Goal: Information Seeking & Learning: Learn about a topic

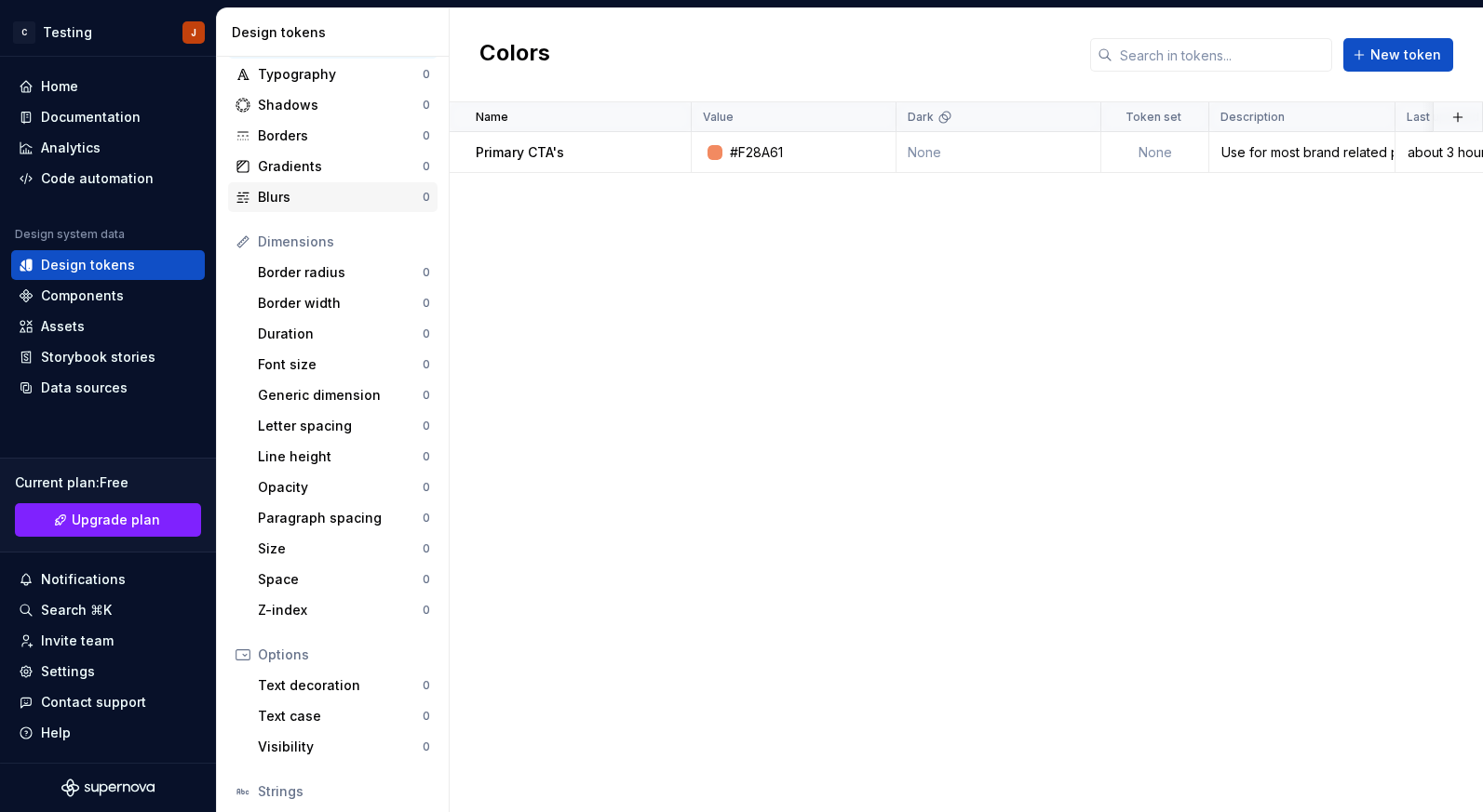
scroll to position [84, 0]
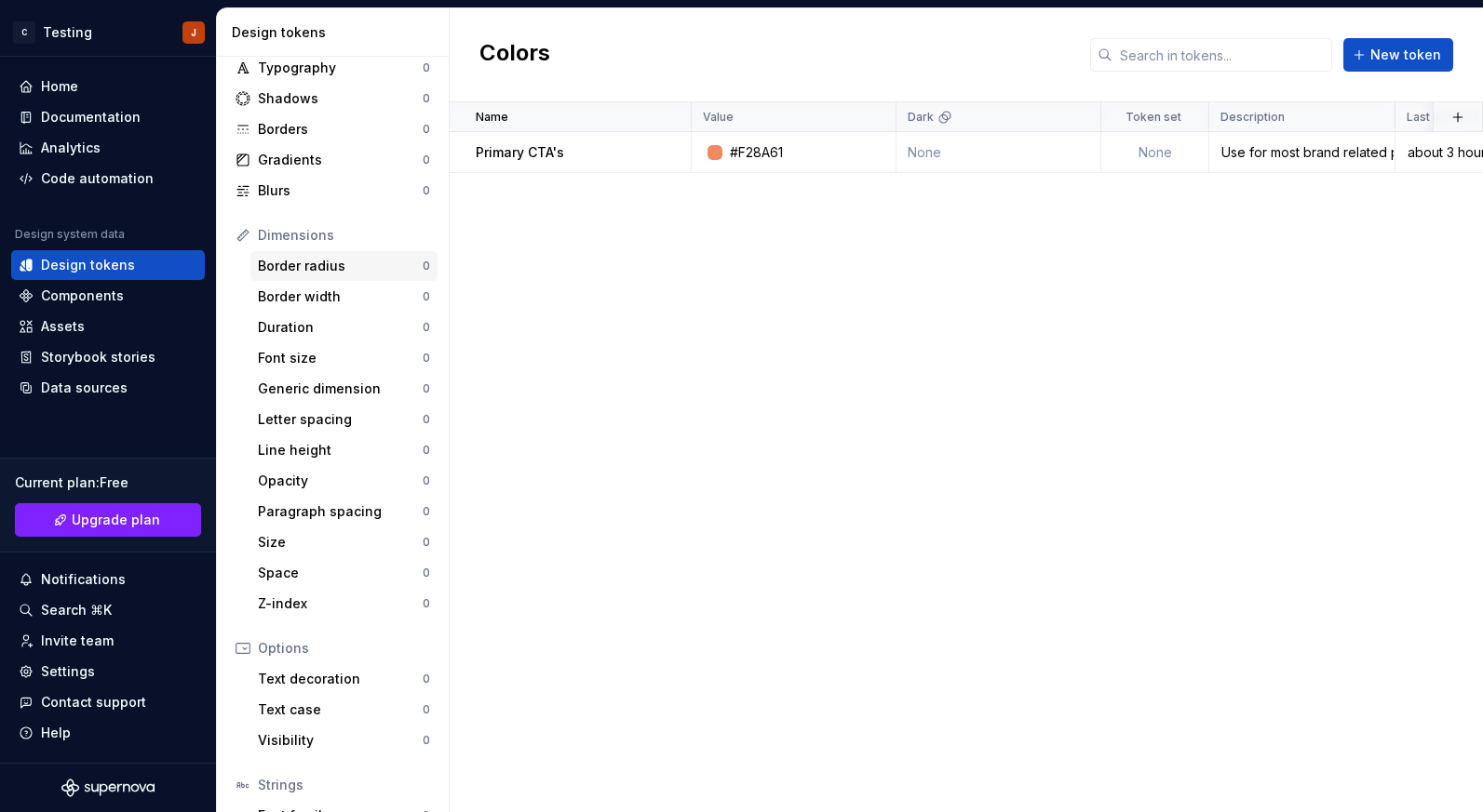
click at [337, 274] on div "Border radius" at bounding box center [340, 267] width 164 height 19
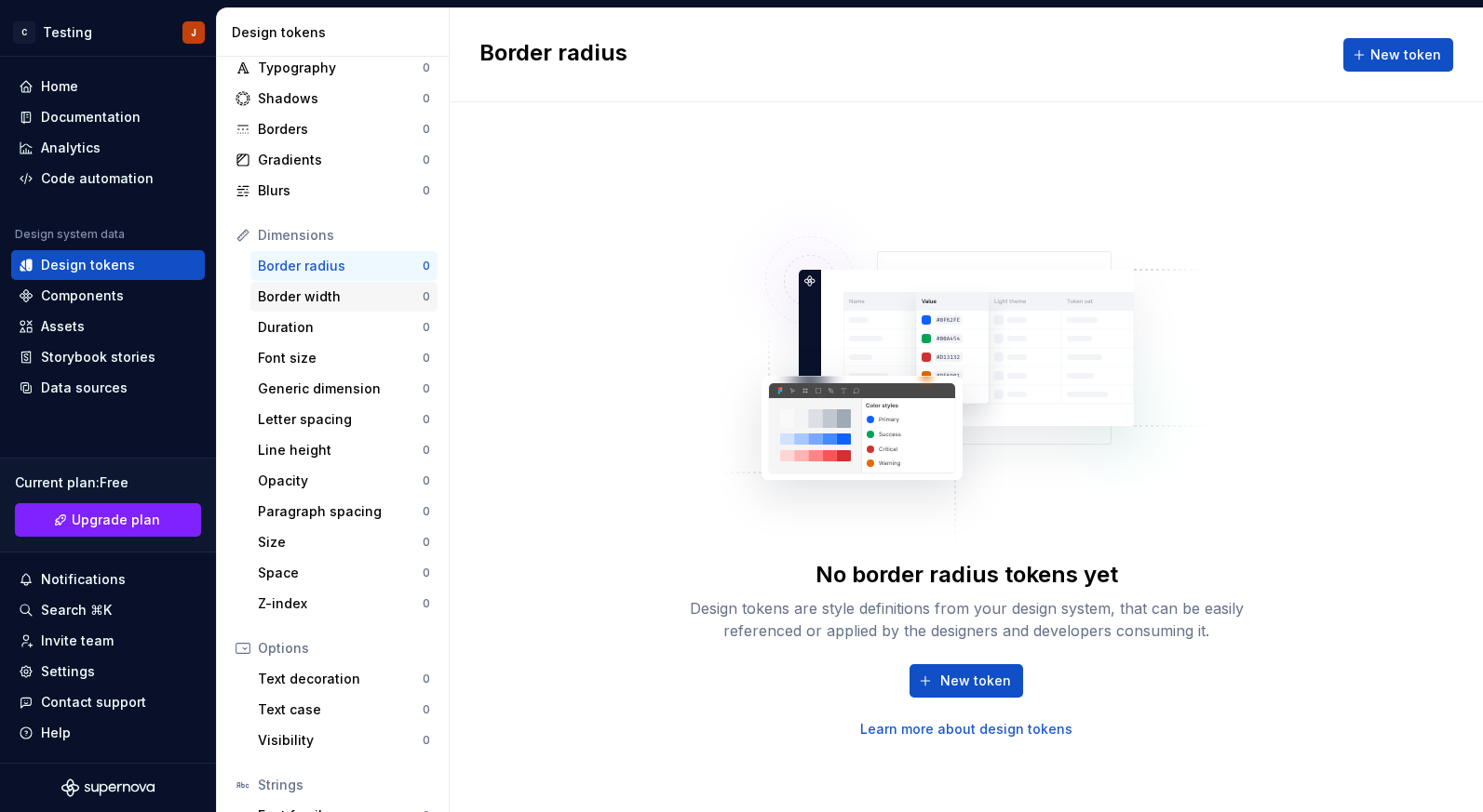
click at [332, 296] on div "Border width" at bounding box center [340, 297] width 164 height 19
click at [313, 322] on div "Duration" at bounding box center [340, 328] width 164 height 19
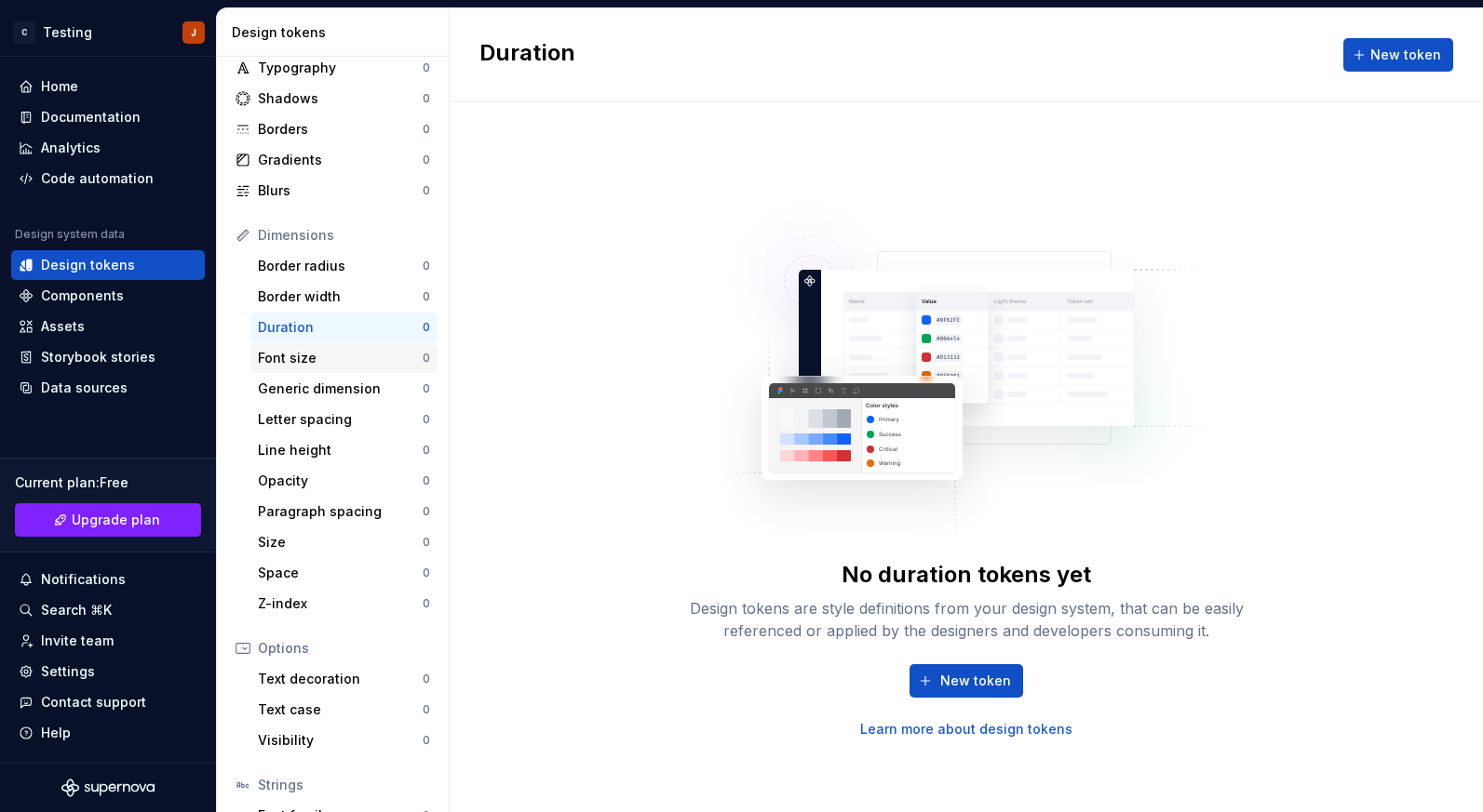
click at [319, 362] on div "Font size" at bounding box center [340, 359] width 164 height 19
click at [319, 385] on div "Generic dimension" at bounding box center [340, 389] width 164 height 19
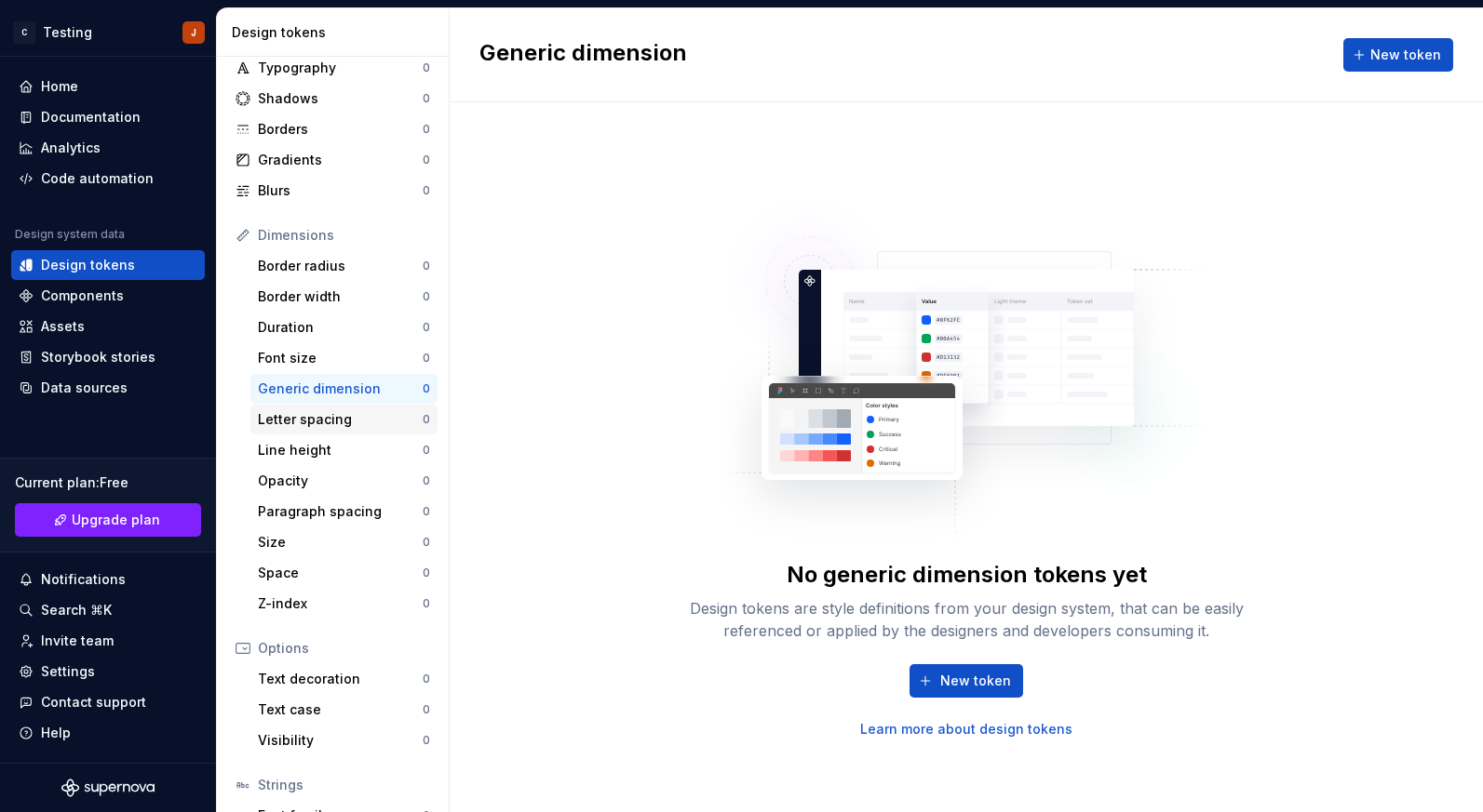
click at [336, 421] on div "Letter spacing" at bounding box center [340, 420] width 164 height 19
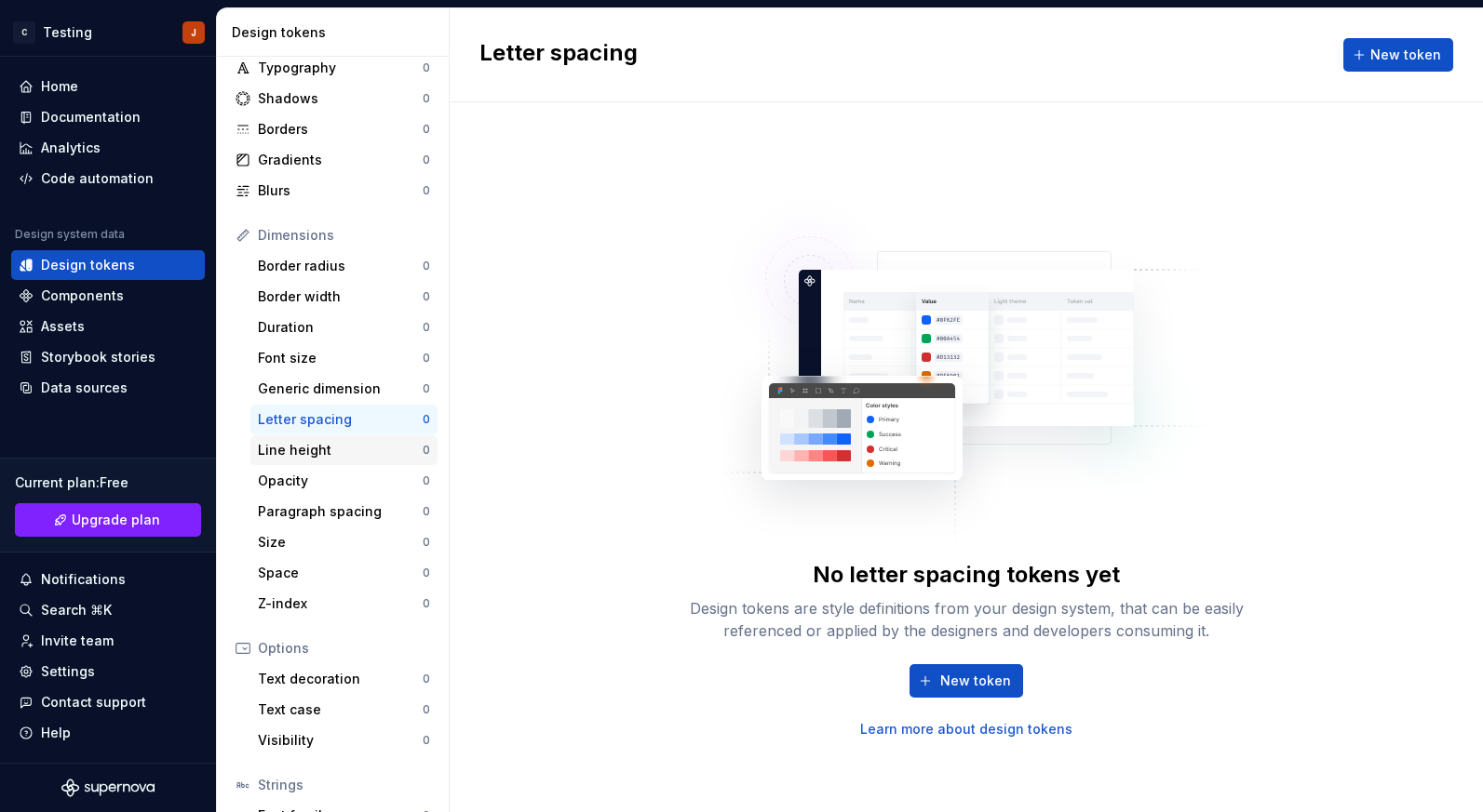
click at [334, 446] on div "Line height" at bounding box center [340, 451] width 164 height 19
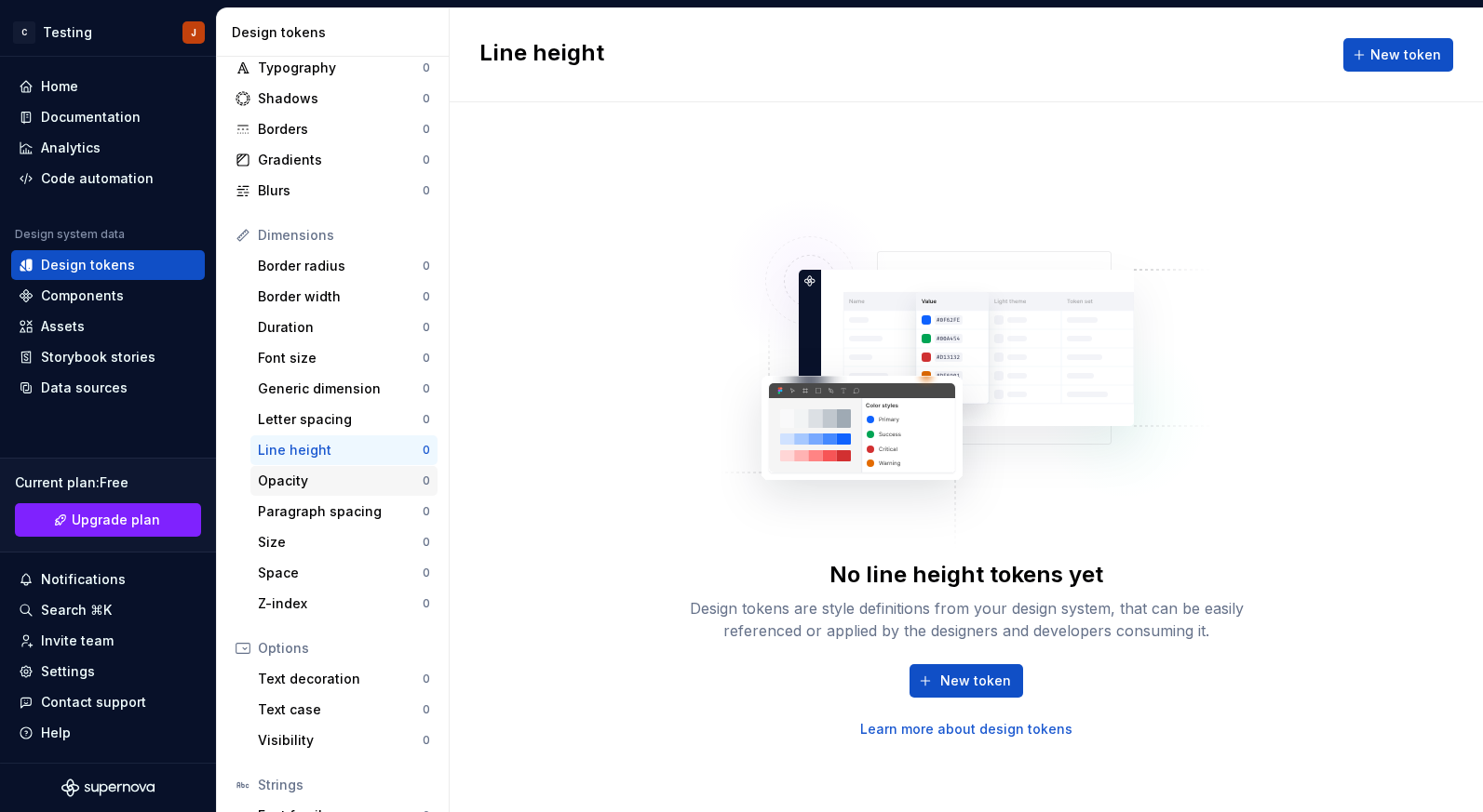
click at [323, 483] on div "Opacity" at bounding box center [340, 482] width 164 height 19
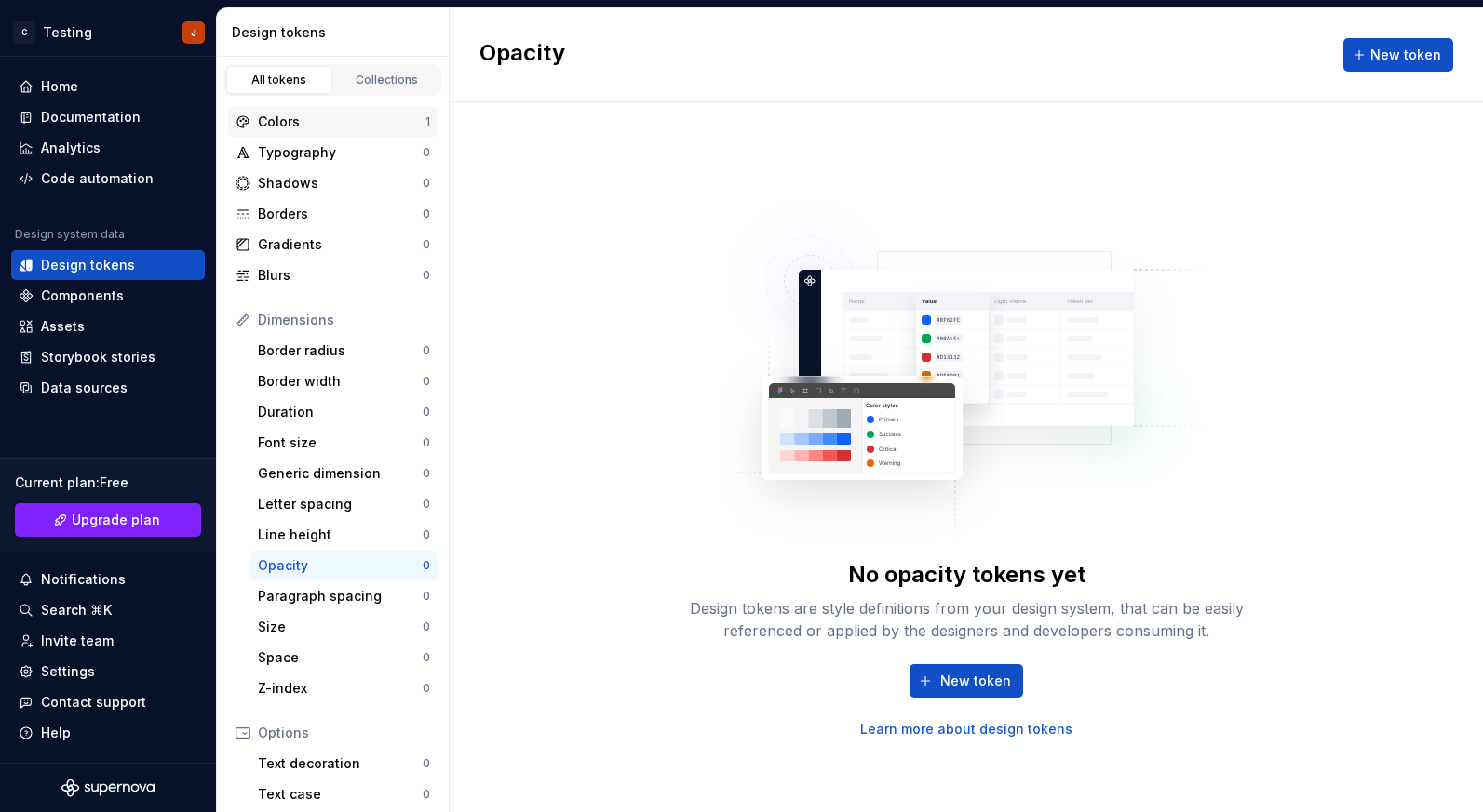
click at [315, 119] on div "Colors" at bounding box center [342, 122] width 167 height 19
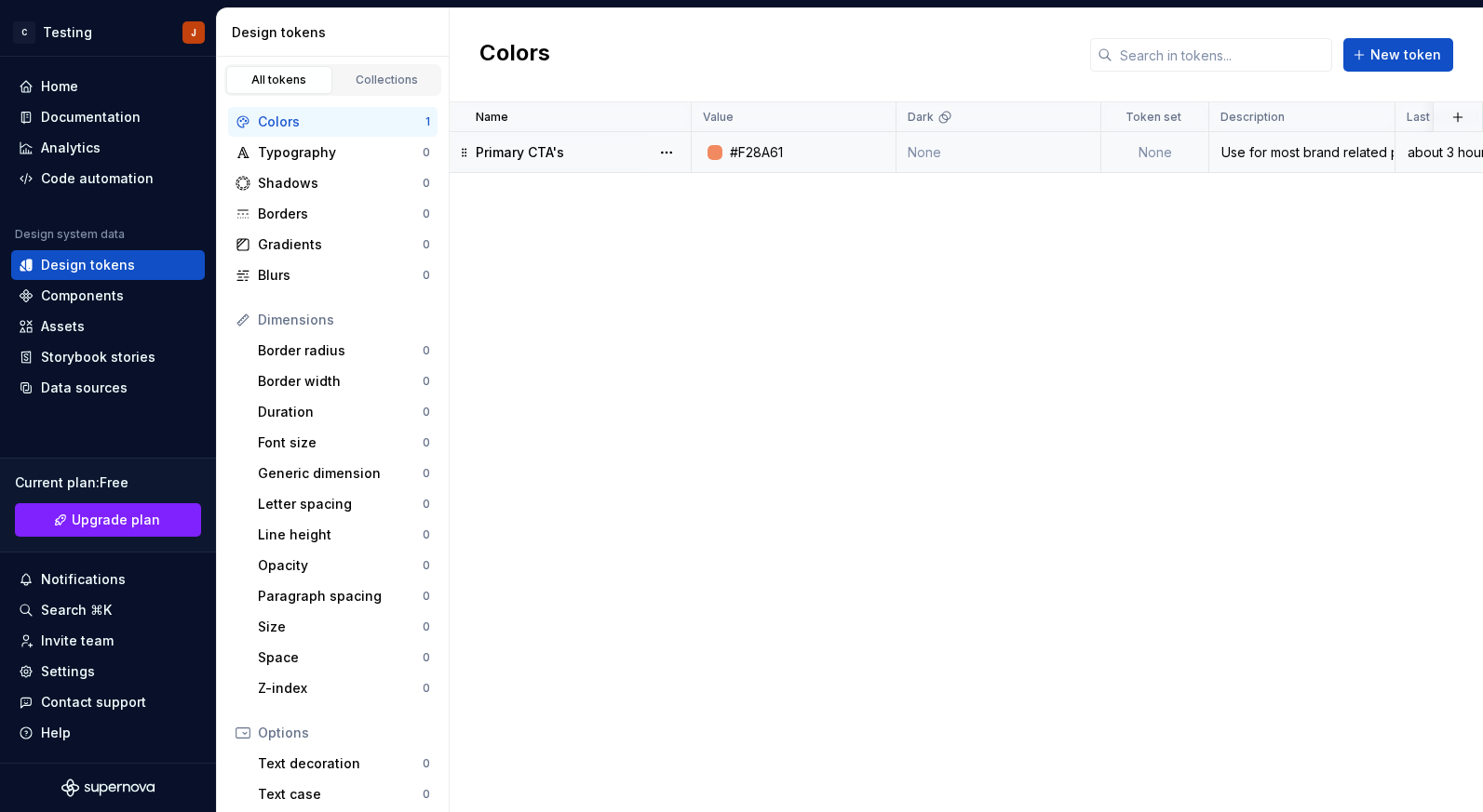
click at [515, 148] on p "Primary CTA's" at bounding box center [520, 153] width 88 height 19
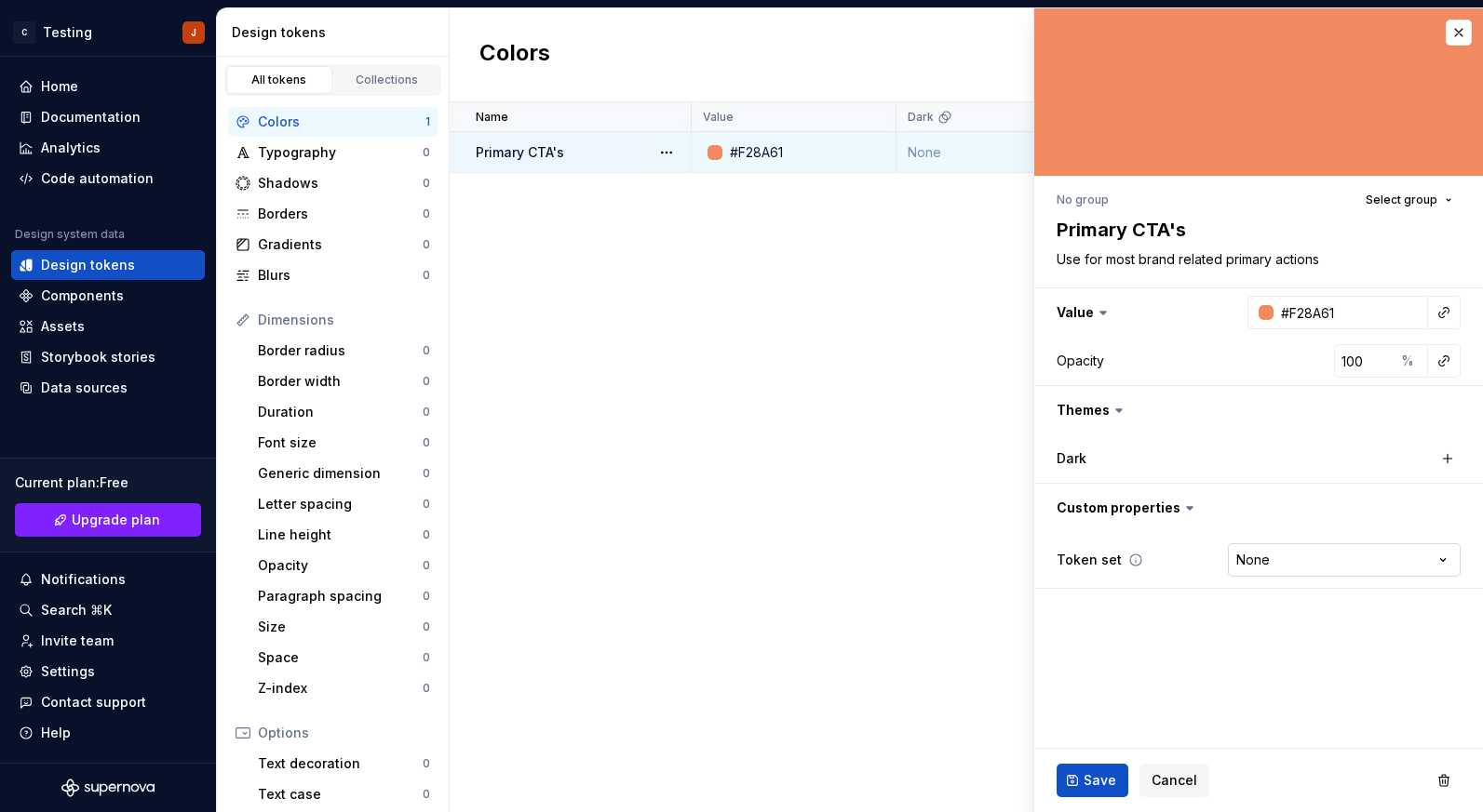
click at [1386, 564] on html "C Testing J Home Documentation Analytics Code automation Design system data Des…" at bounding box center [741, 406] width 1483 height 812
click at [962, 421] on html "C Testing J Home Documentation Analytics Code automation Design system data Des…" at bounding box center [741, 406] width 1483 height 812
click at [1412, 205] on span "Select group" at bounding box center [1401, 200] width 71 height 15
type textarea "*"
